Goal: Find specific page/section: Find specific page/section

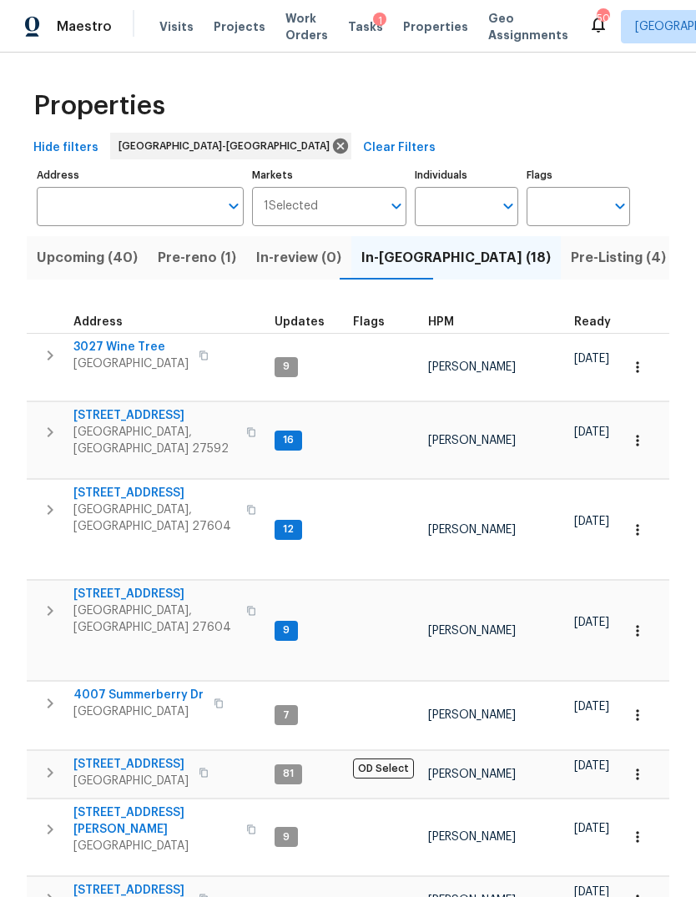
click at [439, 318] on span "HPM" at bounding box center [441, 322] width 26 height 12
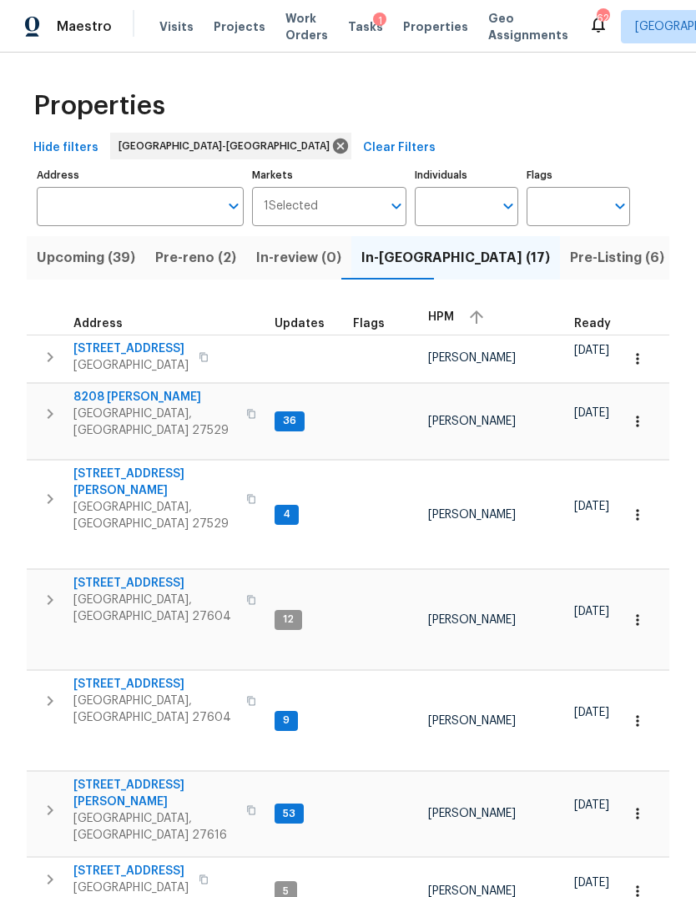
click at [52, 489] on icon "button" at bounding box center [50, 499] width 20 height 20
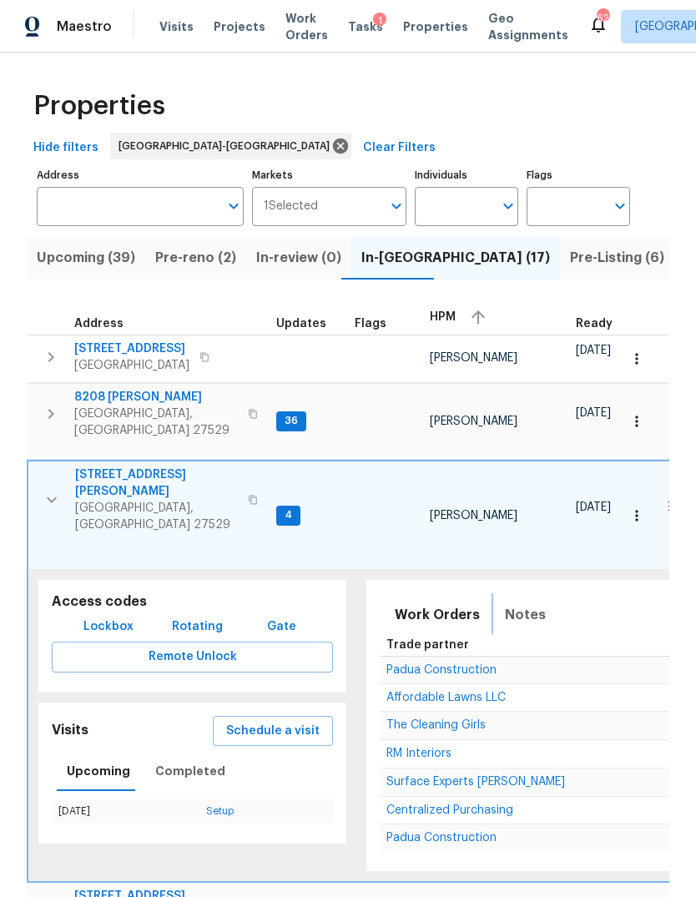
click at [526, 603] on span "Notes" at bounding box center [525, 614] width 41 height 23
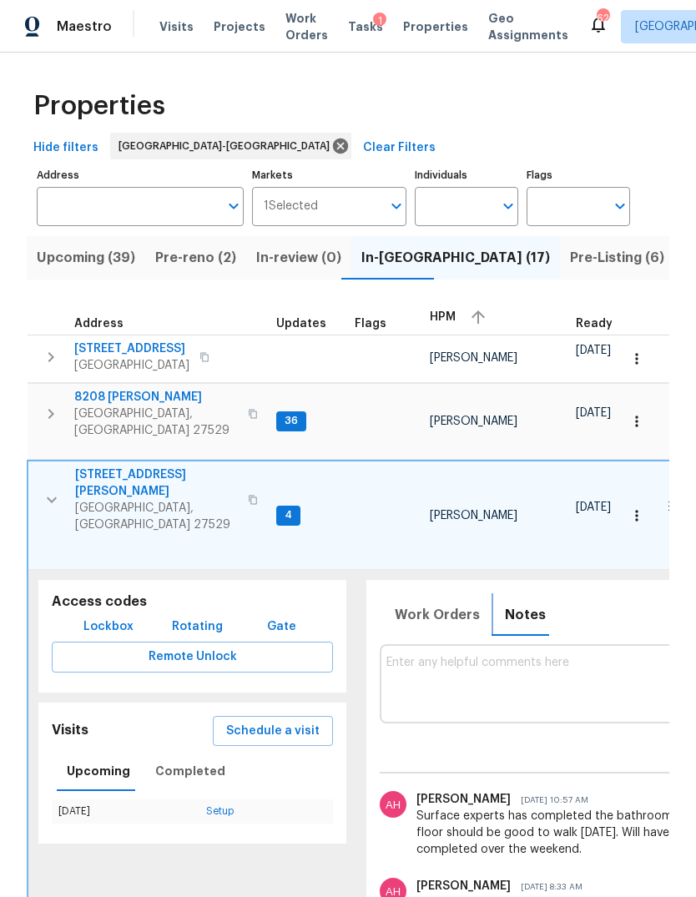
scroll to position [-3, 0]
click at [460, 603] on span "Work Orders" at bounding box center [437, 614] width 85 height 23
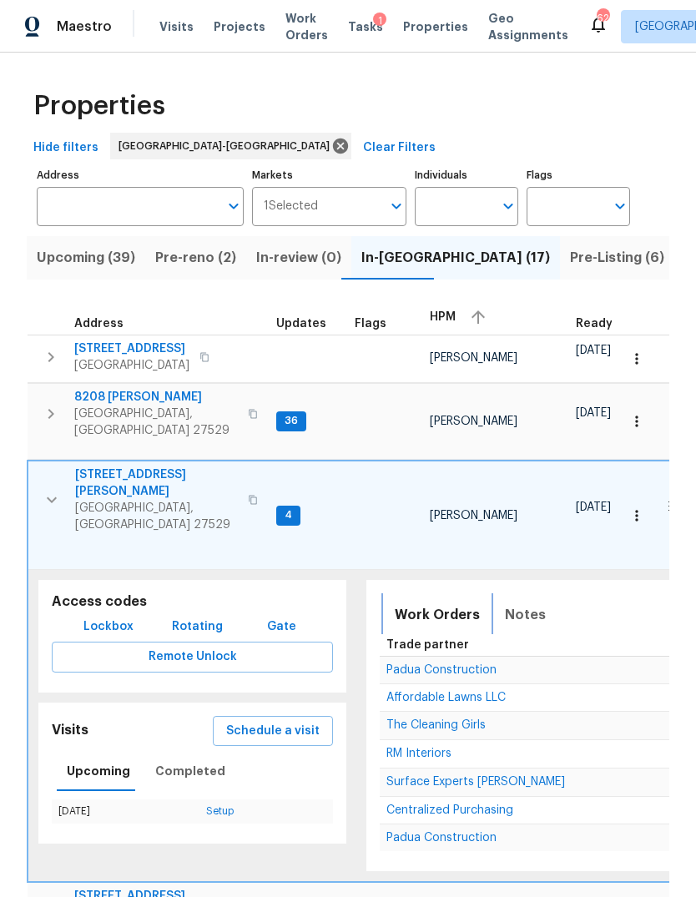
scroll to position [0, 0]
click at [49, 473] on button "button" at bounding box center [51, 499] width 33 height 67
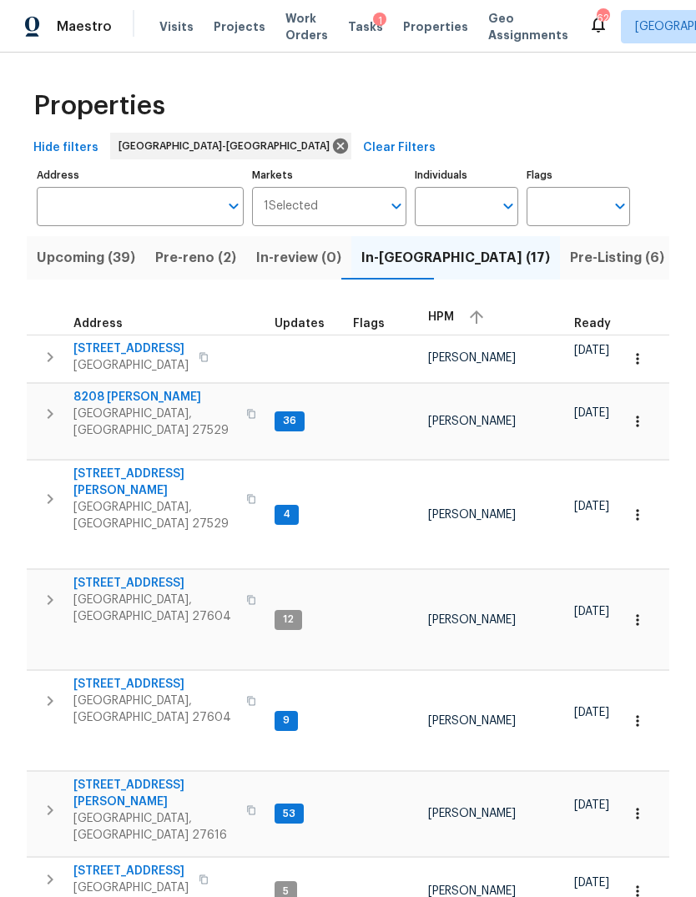
click at [41, 410] on icon "button" at bounding box center [50, 414] width 20 height 20
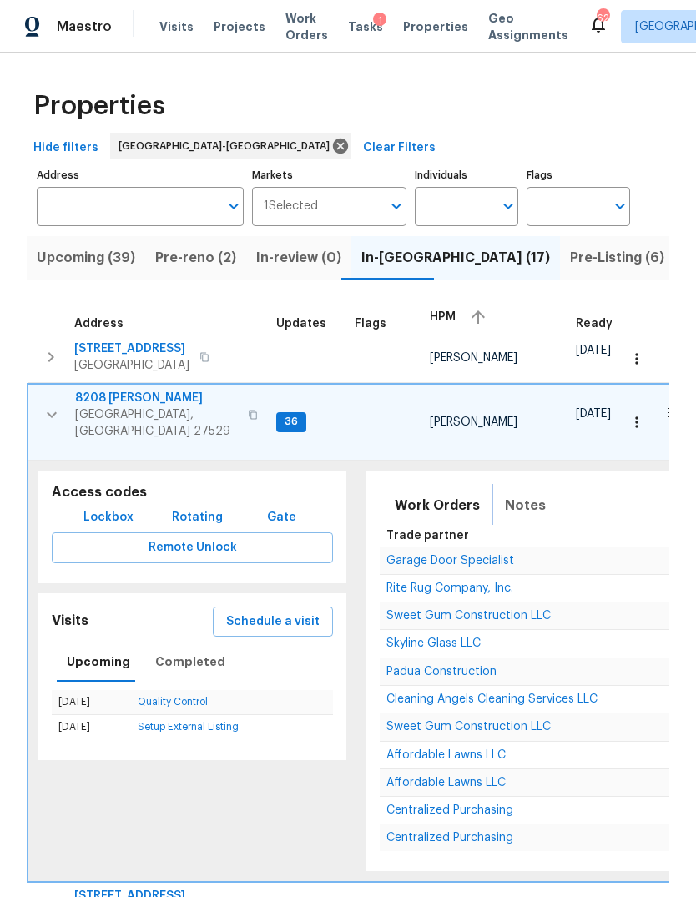
click at [515, 494] on span "Notes" at bounding box center [525, 505] width 41 height 23
